Goal: Information Seeking & Learning: Learn about a topic

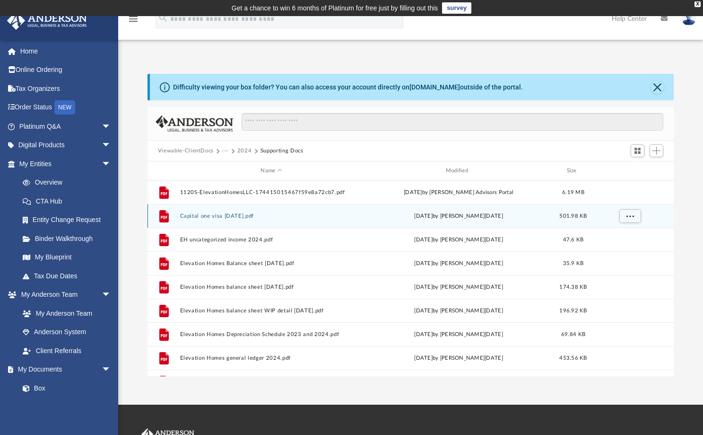
scroll to position [208, 520]
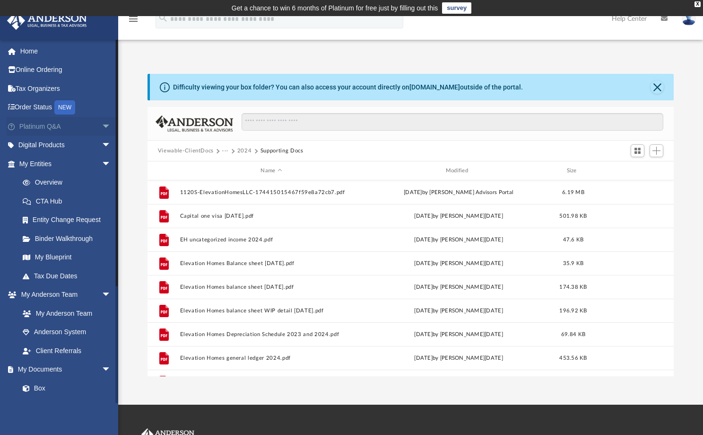
click at [41, 126] on link "Platinum Q&A arrow_drop_down" at bounding box center [66, 126] width 119 height 19
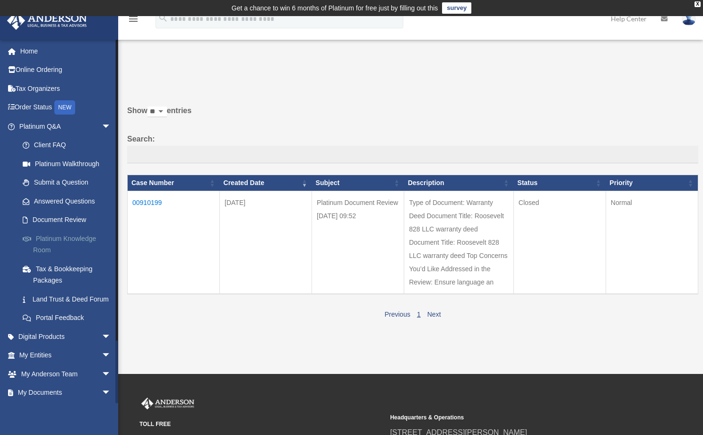
click at [52, 239] on link "Platinum Knowledge Room" at bounding box center [69, 244] width 112 height 30
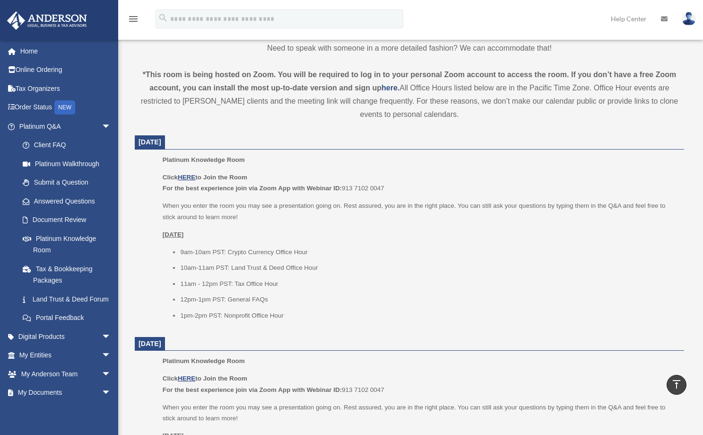
scroll to position [331, 0]
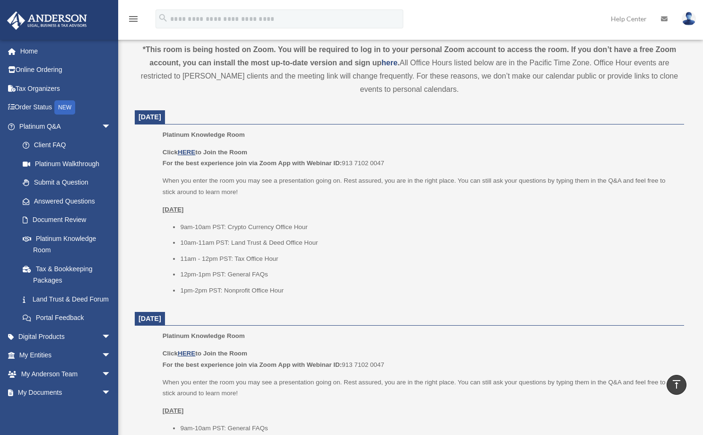
click at [230, 254] on li "11am - 12pm PST: Tax Office Hour" at bounding box center [429, 258] width 498 height 11
click at [311, 162] on b "For the best experience join via Zoom App with Webinar ID:" at bounding box center [252, 162] width 179 height 7
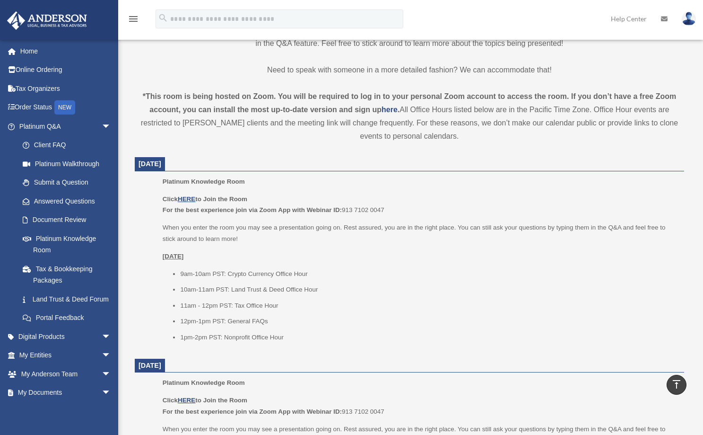
scroll to position [284, 0]
click at [493, 109] on div "*This room is being hosted on Zoom. You will be required to log in to your pers…" at bounding box center [410, 116] width 550 height 53
click at [185, 201] on u "HERE" at bounding box center [187, 199] width 18 height 7
